Goal: Task Accomplishment & Management: Manage account settings

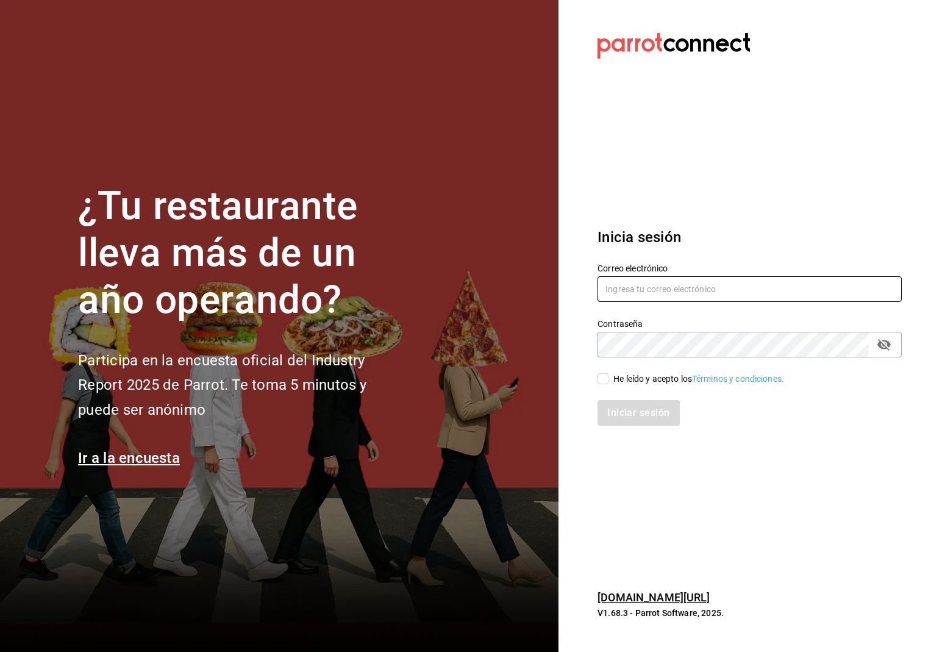
click at [658, 286] on input "text" at bounding box center [749, 289] width 304 height 26
type input "[PERSON_NAME][EMAIL_ADDRESS][DOMAIN_NAME]"
click at [610, 377] on span "He leído y acepto los Términos y condiciones." at bounding box center [696, 378] width 176 height 13
click at [608, 377] on input "He leído y acepto los Términos y condiciones." at bounding box center [602, 378] width 11 height 11
checkbox input "true"
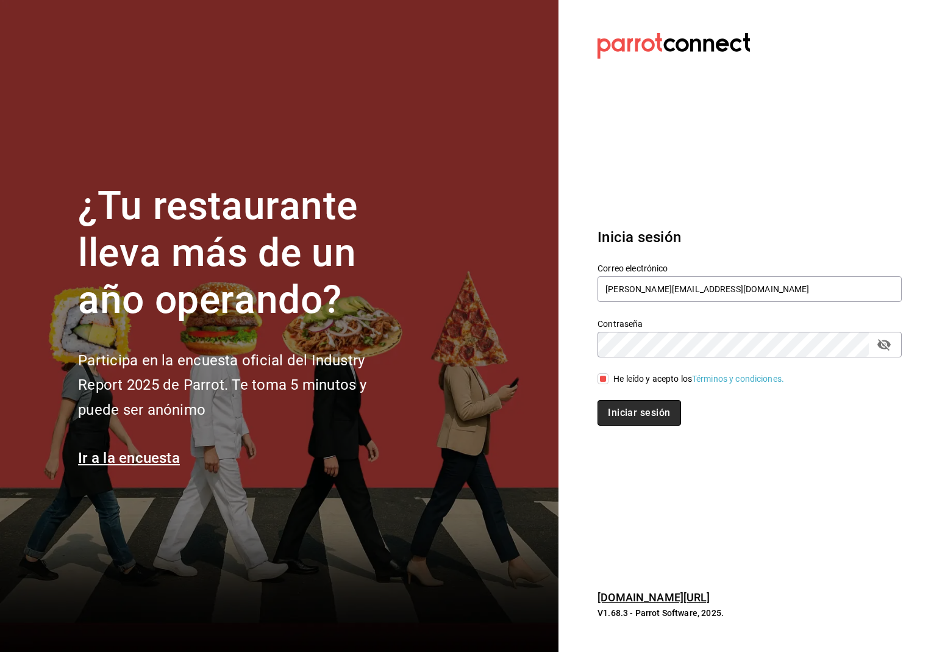
click at [616, 410] on button "Iniciar sesión" at bounding box center [638, 413] width 83 height 26
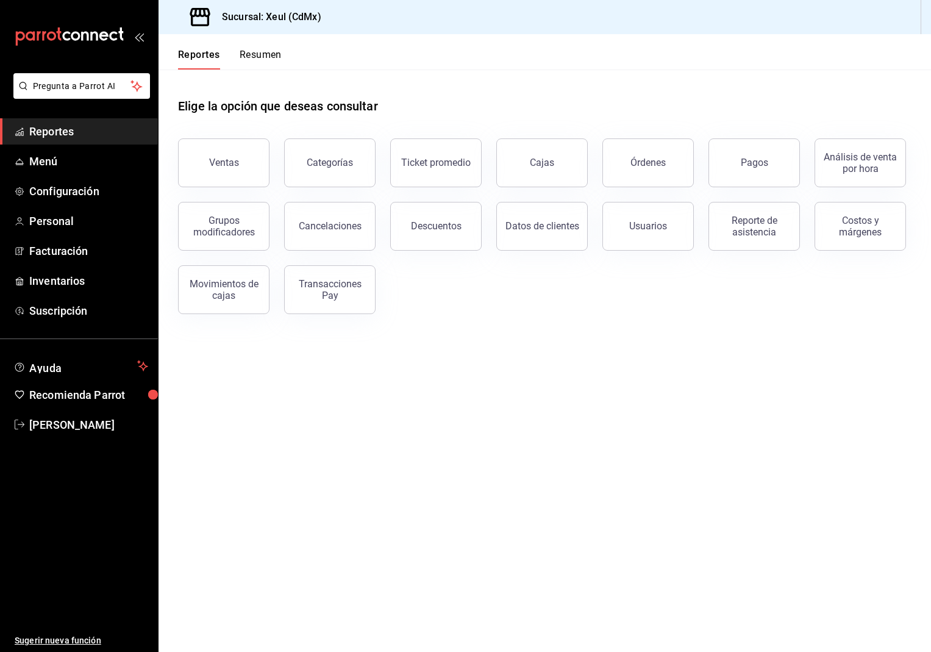
click at [277, 58] on button "Resumen" at bounding box center [261, 59] width 42 height 21
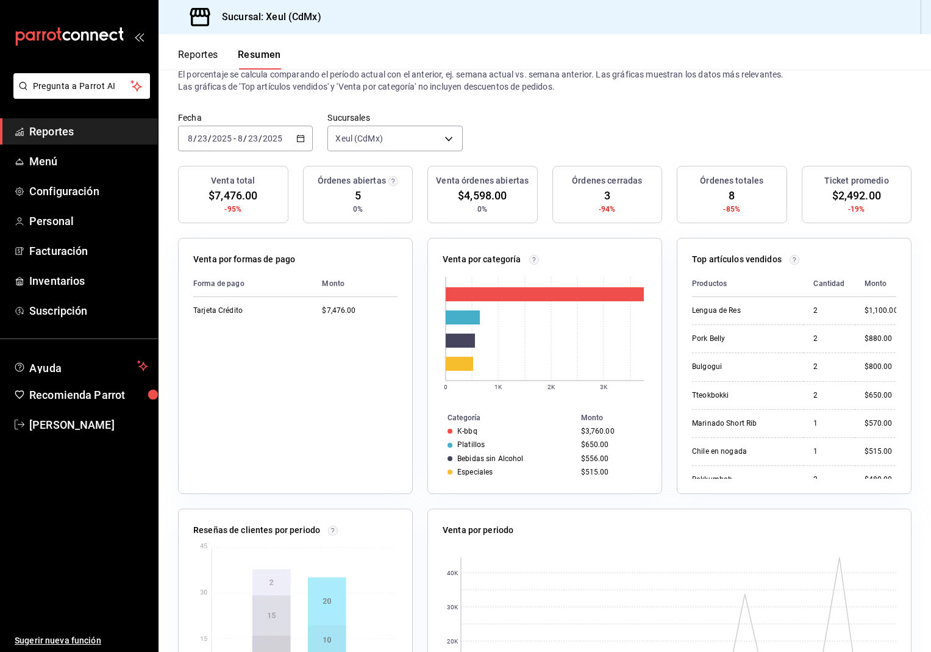
scroll to position [47, 0]
